Goal: Information Seeking & Learning: Learn about a topic

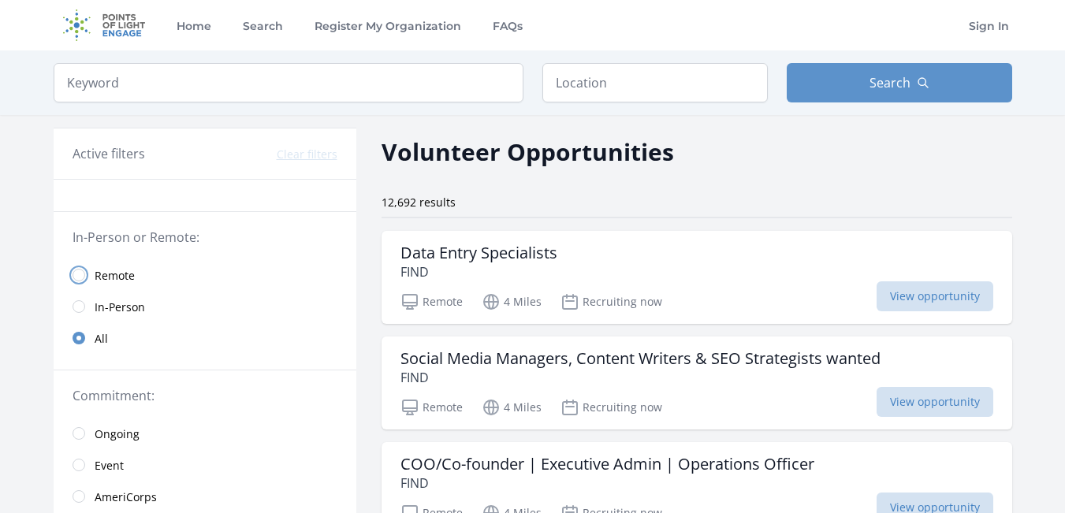
click at [82, 279] on input "radio" at bounding box center [79, 275] width 13 height 13
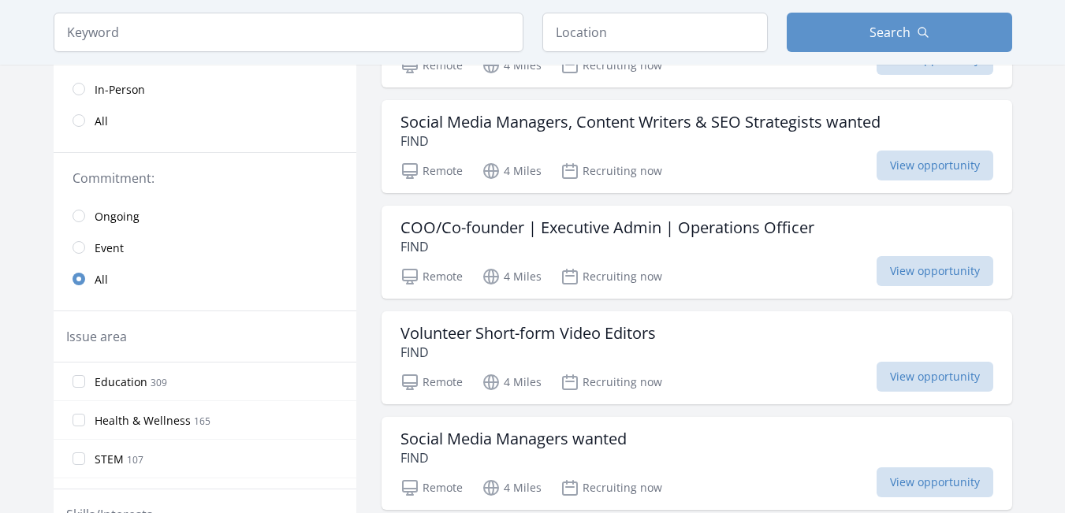
scroll to position [394, 0]
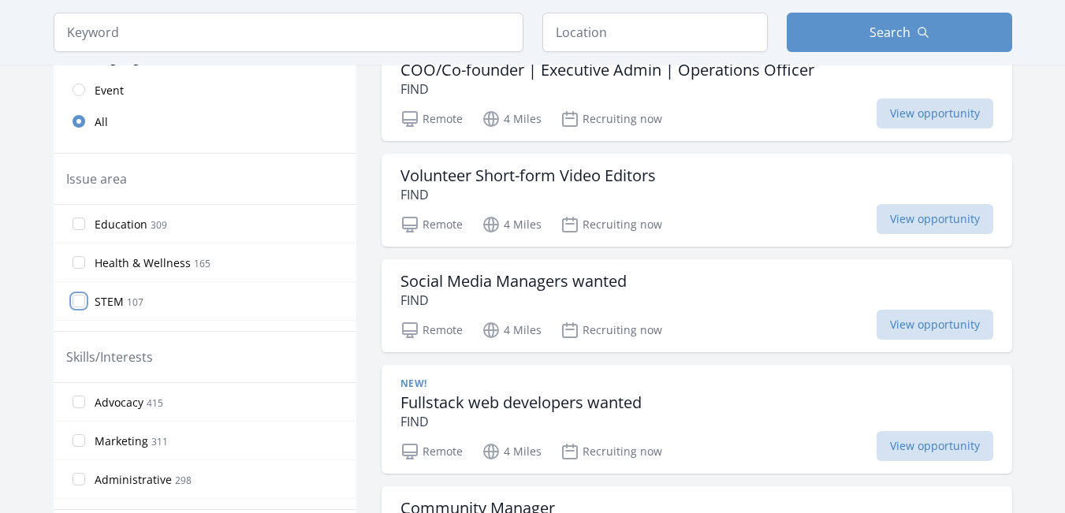
click at [76, 302] on input "STEM 107" at bounding box center [79, 301] width 13 height 13
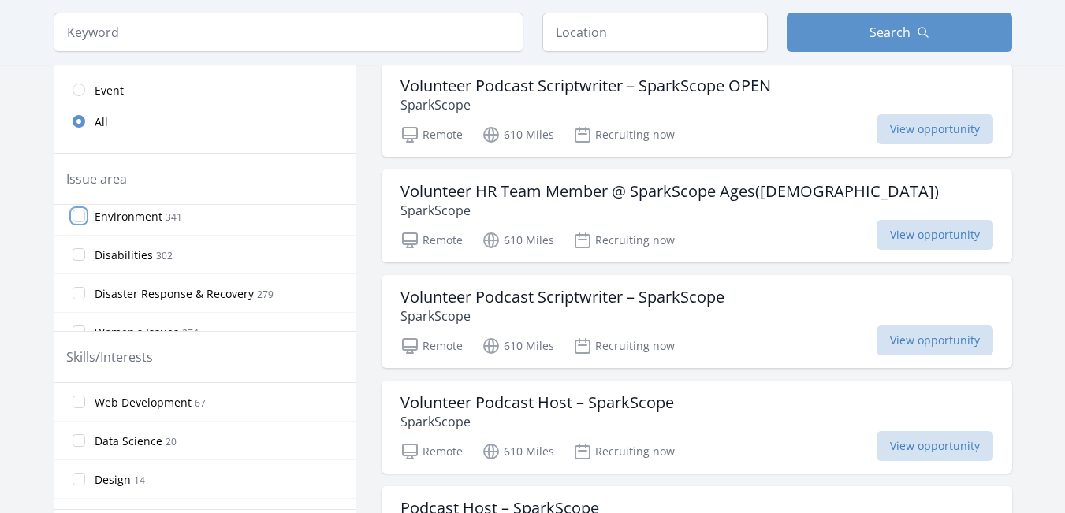
click at [78, 222] on input "Environment 341" at bounding box center [79, 216] width 13 height 13
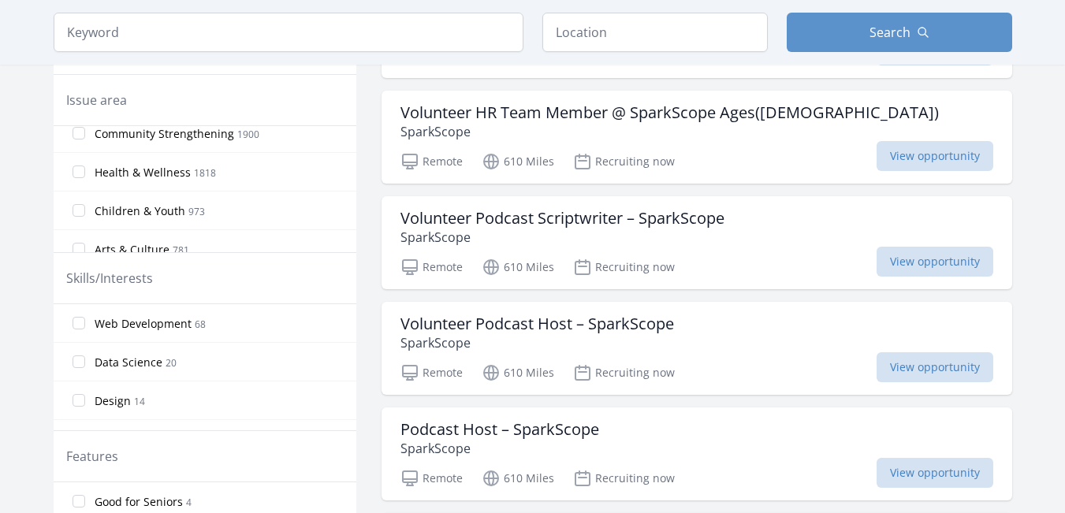
scroll to position [49, 0]
click at [73, 212] on input "Community Strengthening 1900" at bounding box center [79, 212] width 13 height 13
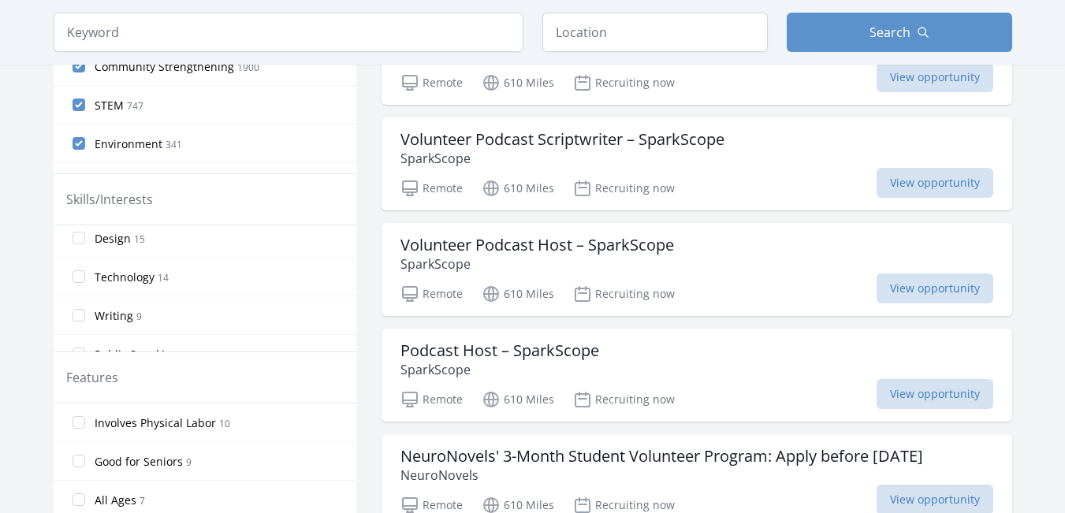
scroll to position [394, 0]
click at [84, 240] on input "Writing 9" at bounding box center [79, 236] width 13 height 13
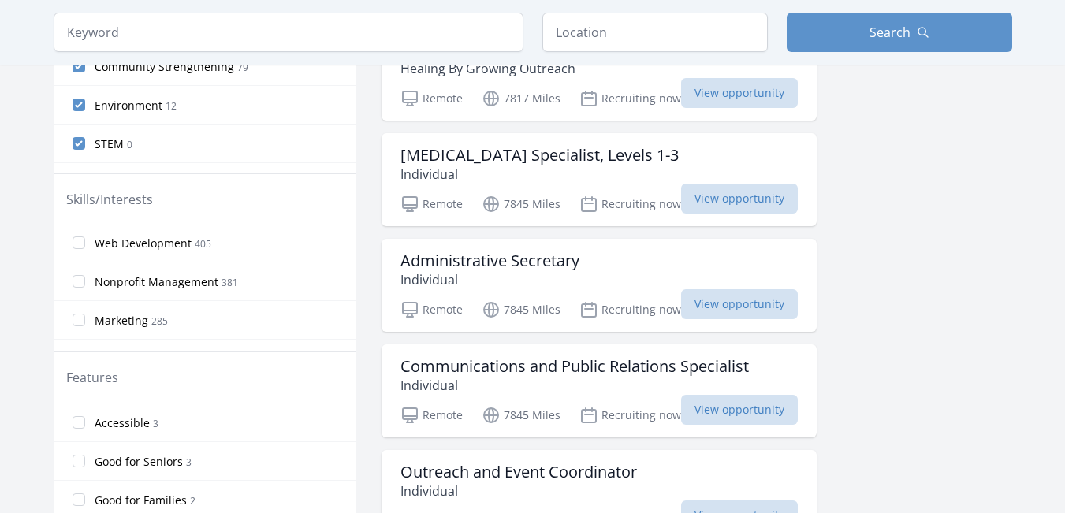
scroll to position [237, 0]
click at [84, 237] on input "Data Science 213" at bounding box center [79, 239] width 13 height 13
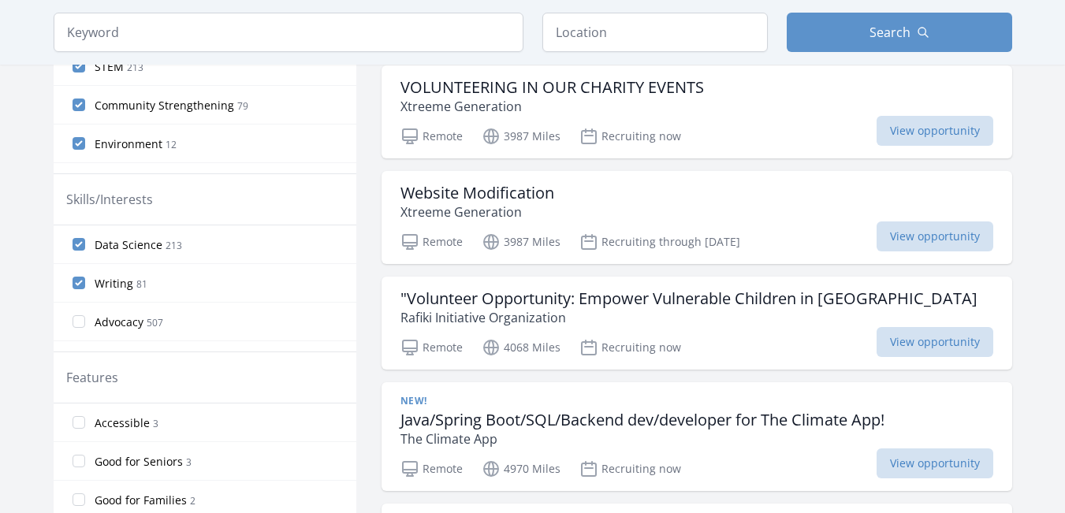
scroll to position [79, 0]
click at [77, 315] on input "Nonprofit Management 381" at bounding box center [79, 320] width 13 height 13
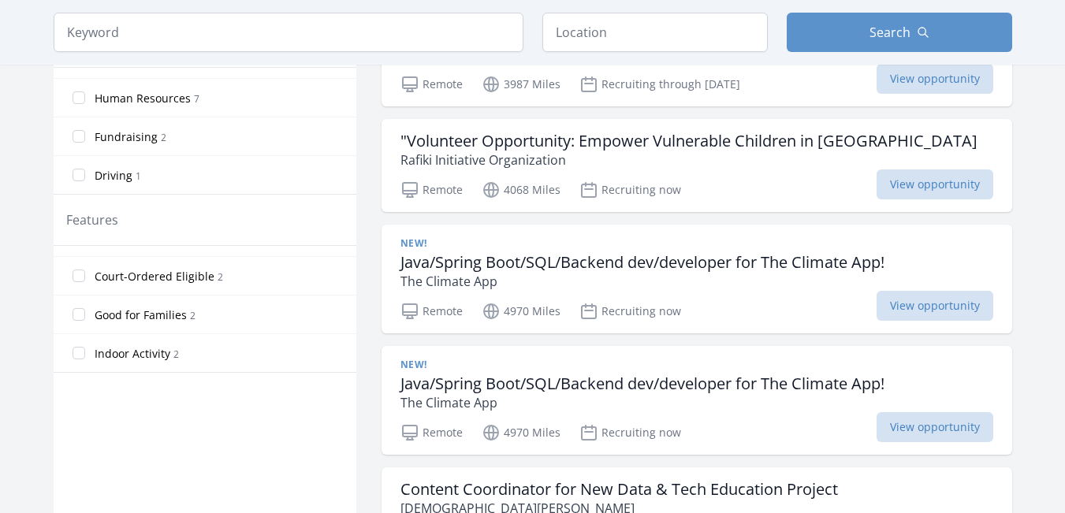
scroll to position [0, 0]
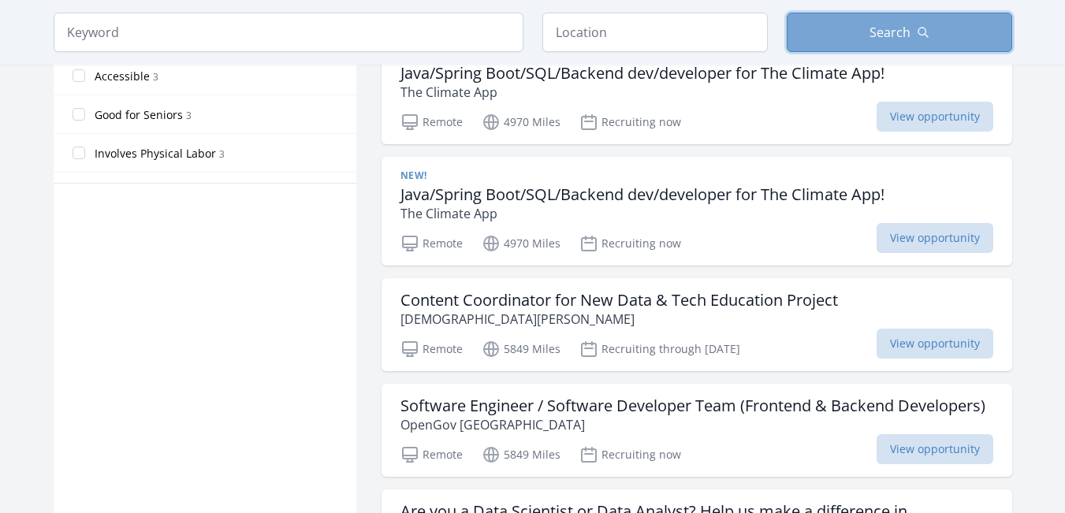
click at [896, 38] on span "Search" at bounding box center [890, 32] width 41 height 19
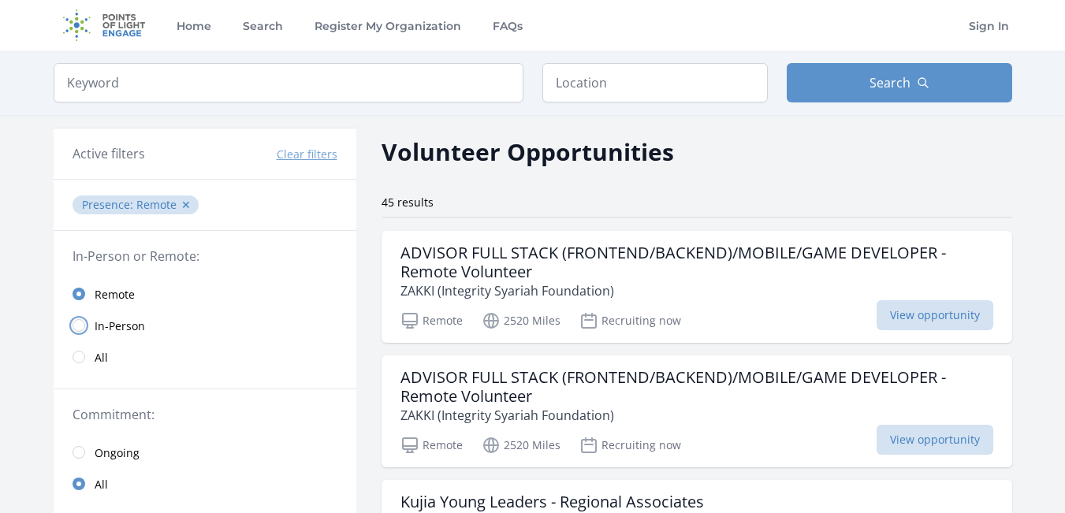
click at [76, 330] on input "radio" at bounding box center [79, 325] width 13 height 13
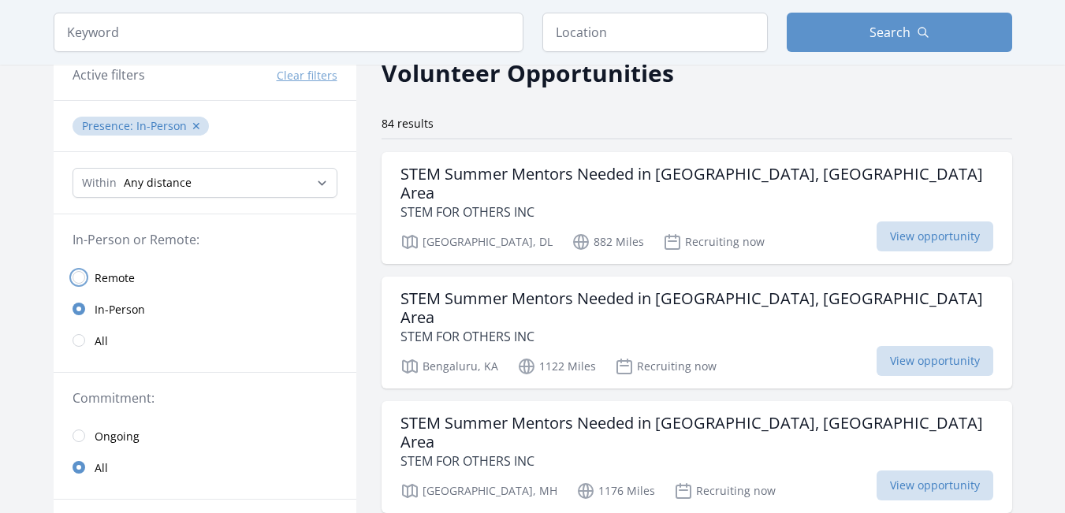
click at [80, 274] on input "radio" at bounding box center [79, 277] width 13 height 13
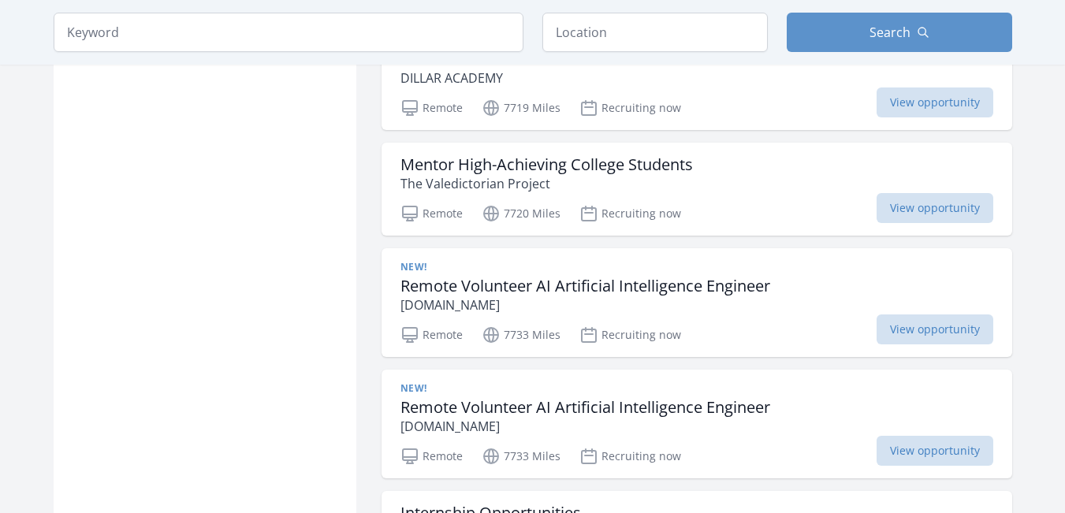
scroll to position [1734, 0]
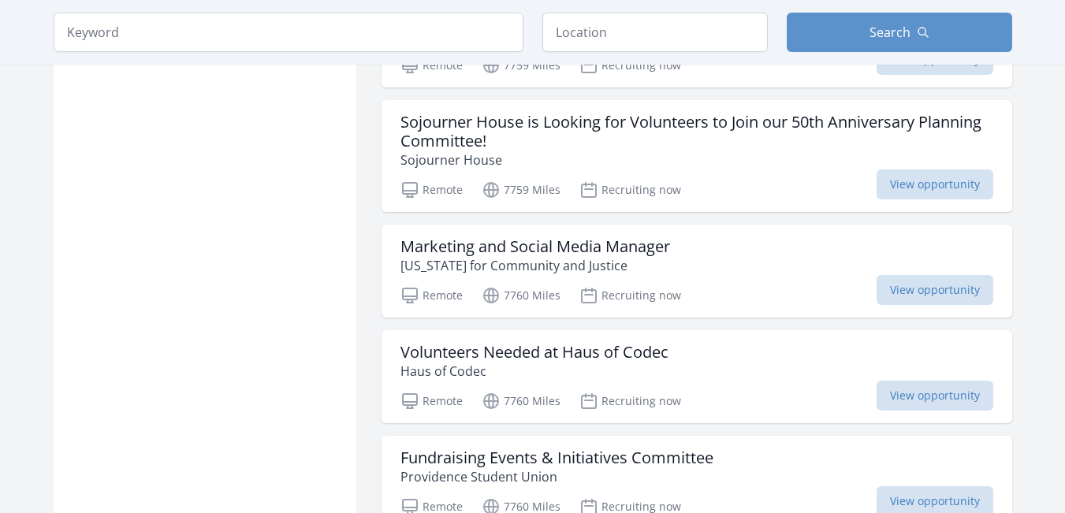
scroll to position [2759, 0]
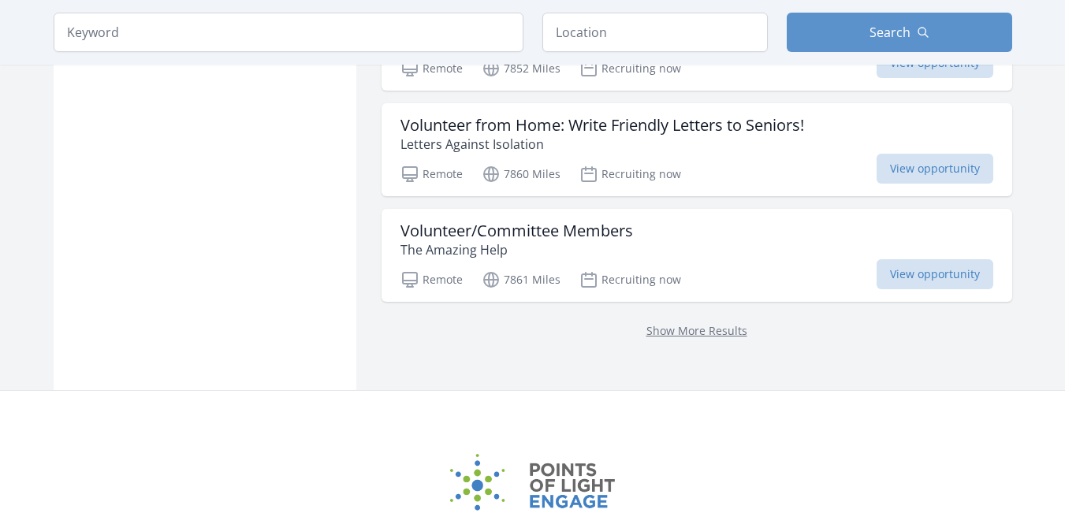
scroll to position [4939, 0]
